Goal: Information Seeking & Learning: Learn about a topic

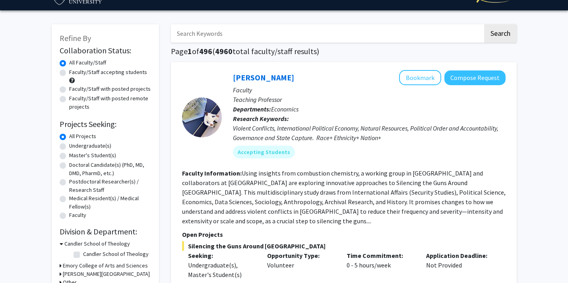
scroll to position [20, 0]
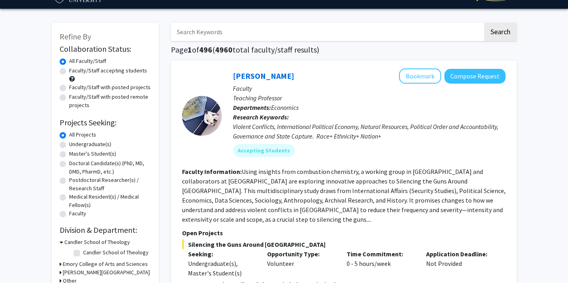
click at [95, 144] on label "Undergraduate(s)" at bounding box center [90, 144] width 42 height 8
click at [74, 144] on input "Undergraduate(s)" at bounding box center [71, 142] width 5 height 5
radio input "true"
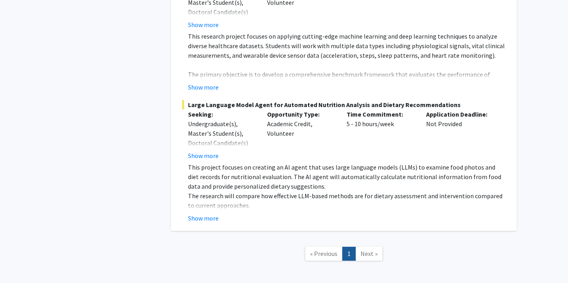
scroll to position [1603, 0]
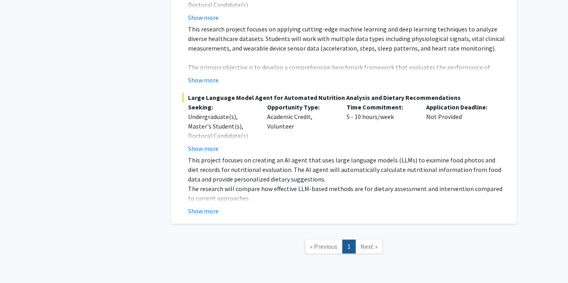
click at [373, 239] on link "Next »" at bounding box center [368, 246] width 27 height 14
click at [371, 242] on span "Next »" at bounding box center [369, 246] width 17 height 8
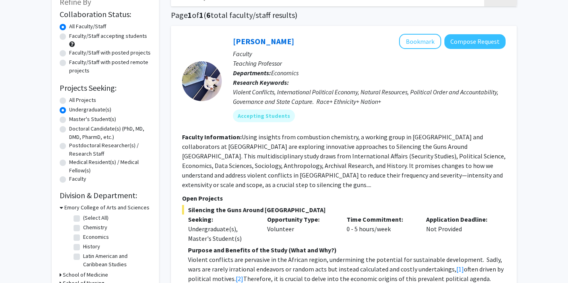
scroll to position [0, 0]
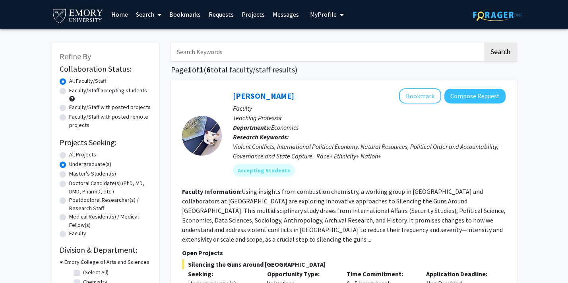
click at [69, 167] on label "Undergraduate(s)" at bounding box center [90, 164] width 42 height 8
click at [69, 165] on input "Undergraduate(s)" at bounding box center [71, 162] width 5 height 5
click at [69, 154] on label "All Projects" at bounding box center [82, 154] width 27 height 8
click at [69, 154] on input "All Projects" at bounding box center [71, 152] width 5 height 5
radio input "true"
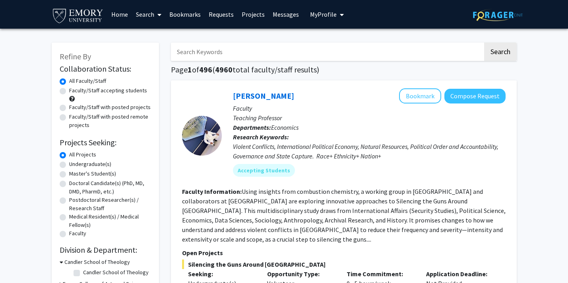
click at [124, 93] on label "Faculty/Staff accepting students" at bounding box center [108, 90] width 78 height 8
click at [74, 91] on input "Faculty/Staff accepting students" at bounding box center [71, 88] width 5 height 5
radio input "true"
